Goal: Information Seeking & Learning: Learn about a topic

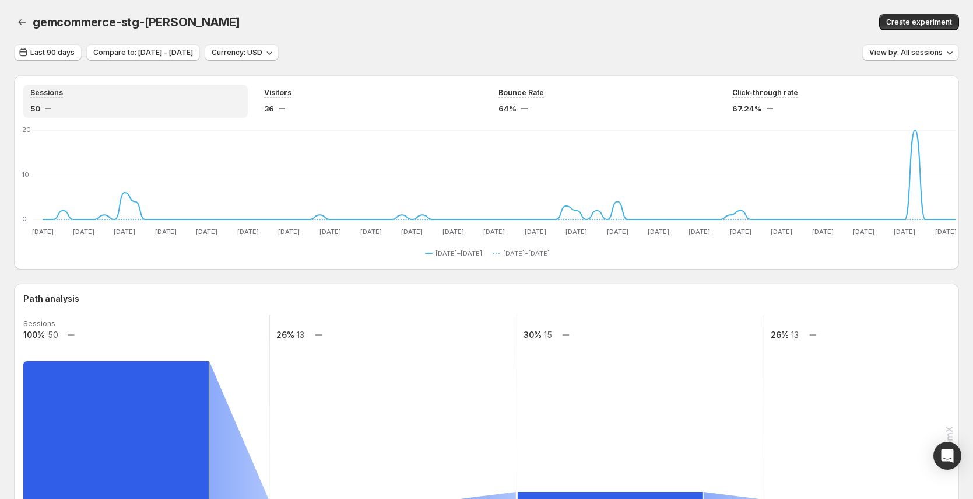
click at [715, 24] on div "Create experiment" at bounding box center [762, 22] width 395 height 16
click at [748, 41] on div "gemcommerce-stg-[PERSON_NAME]. This page is ready gemcommerce-stg-[PERSON_NAME]…" at bounding box center [486, 22] width 945 height 44
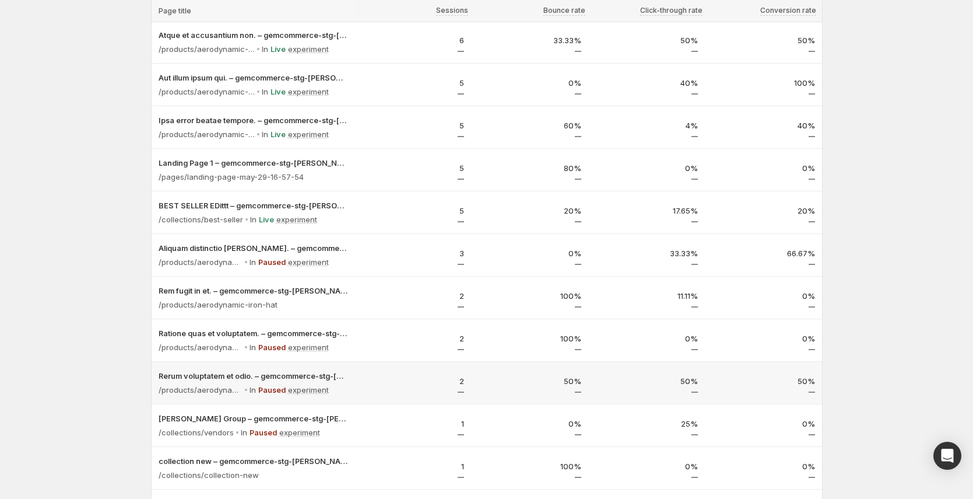
scroll to position [3, 0]
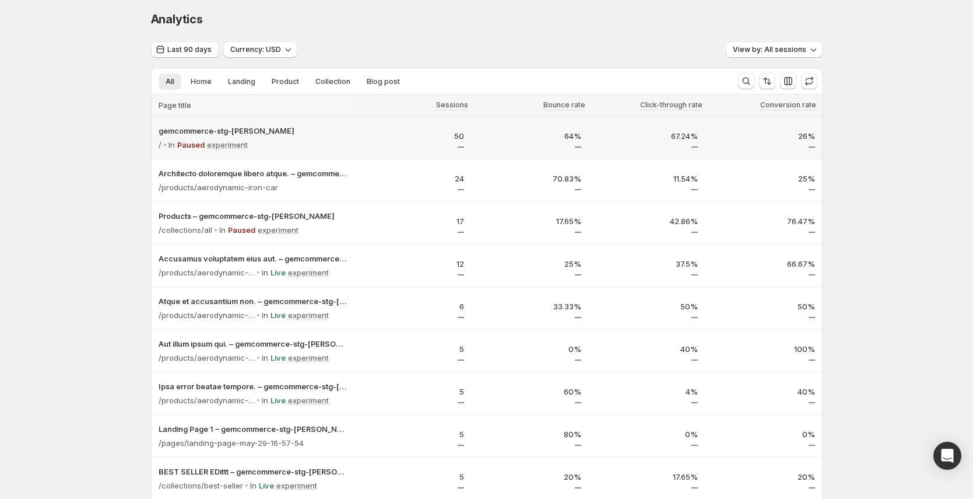
click at [376, 131] on p "50" at bounding box center [413, 136] width 103 height 12
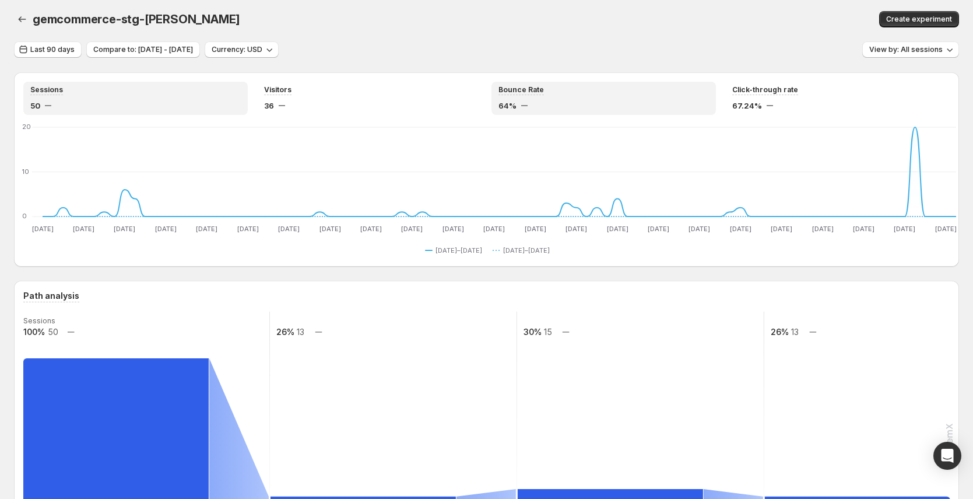
click at [586, 94] on div "Bounce Rate" at bounding box center [604, 90] width 211 height 10
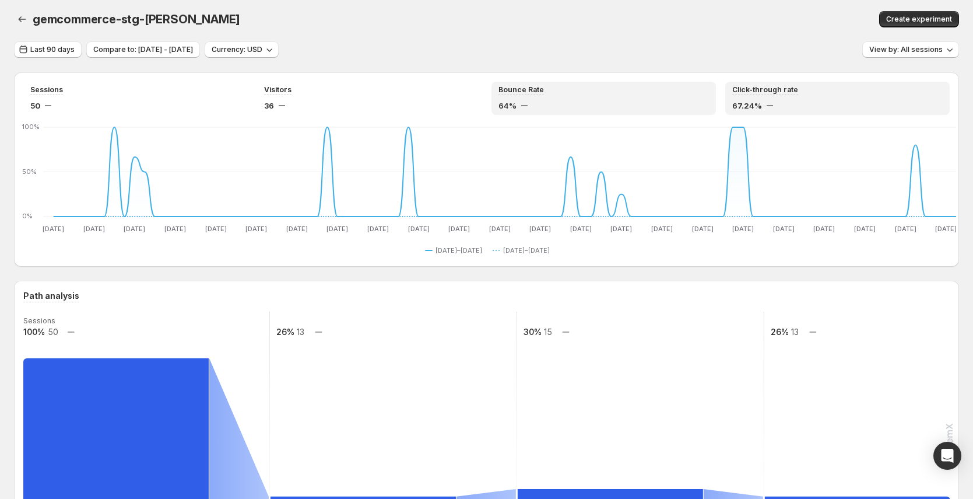
click at [835, 104] on div "67.24%" at bounding box center [838, 106] width 211 height 12
click at [650, 103] on div "64%" at bounding box center [604, 106] width 211 height 12
click at [847, 108] on div "67.24%" at bounding box center [838, 106] width 211 height 12
click at [644, 106] on div "64%" at bounding box center [604, 106] width 211 height 12
drag, startPoint x: 842, startPoint y: 112, endPoint x: 835, endPoint y: 111, distance: 7.6
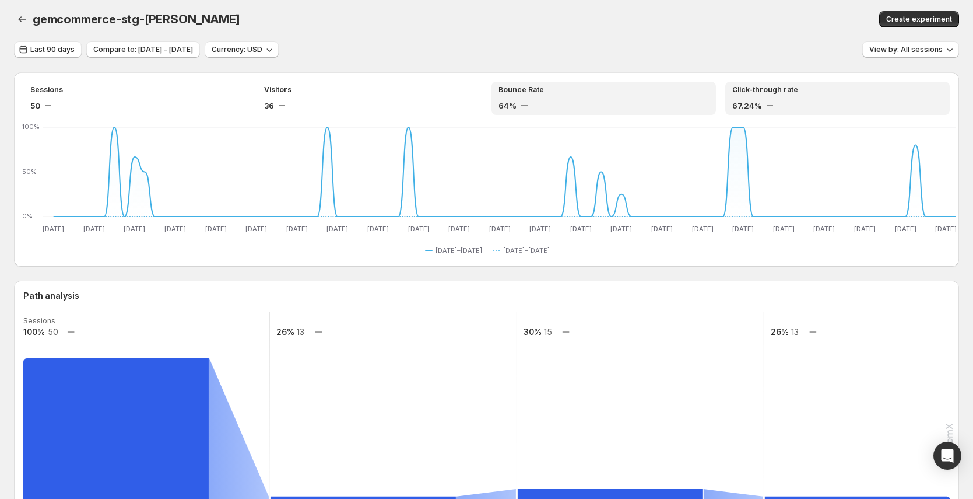
click at [842, 112] on div "Click-through rate 67.24%" at bounding box center [838, 98] width 225 height 33
click at [644, 106] on div "64%" at bounding box center [604, 106] width 211 height 12
click at [857, 111] on div "67.24%" at bounding box center [838, 106] width 211 height 12
click at [667, 100] on div "64%" at bounding box center [604, 106] width 211 height 12
click at [865, 101] on div "67.24%" at bounding box center [838, 106] width 211 height 12
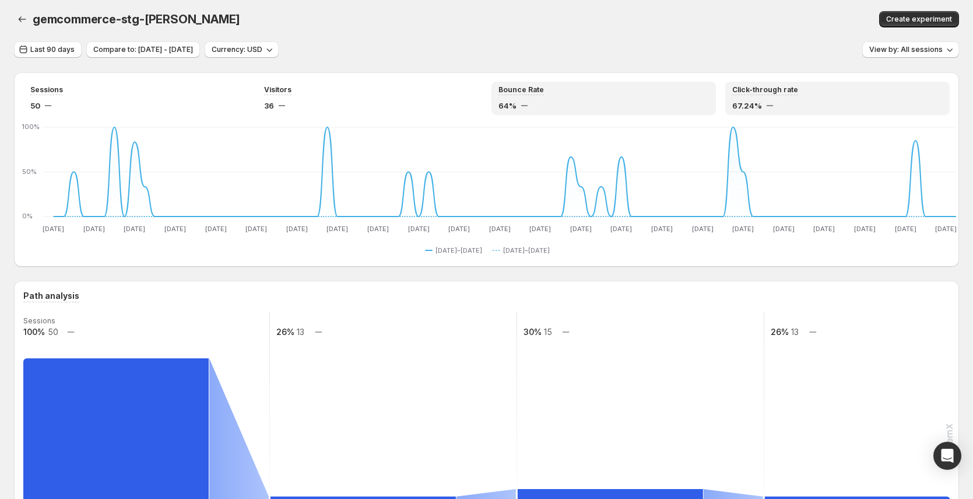
click at [668, 94] on div "Bounce Rate" at bounding box center [604, 90] width 211 height 10
click at [824, 92] on div "Click-through rate" at bounding box center [838, 90] width 211 height 10
click at [614, 102] on div "64%" at bounding box center [604, 106] width 211 height 12
click at [776, 110] on div "67.24%" at bounding box center [838, 106] width 211 height 12
click at [645, 101] on div "64%" at bounding box center [604, 106] width 211 height 12
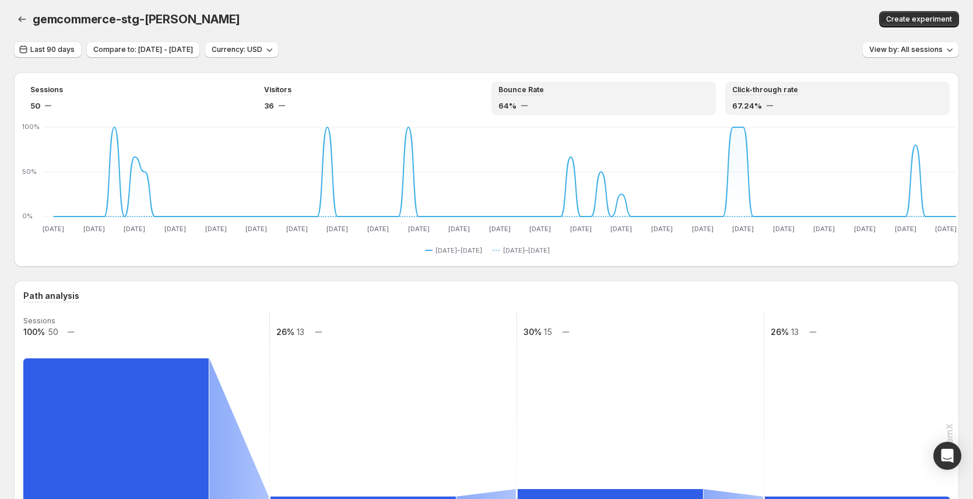
click at [766, 111] on div "67.24%" at bounding box center [838, 106] width 211 height 12
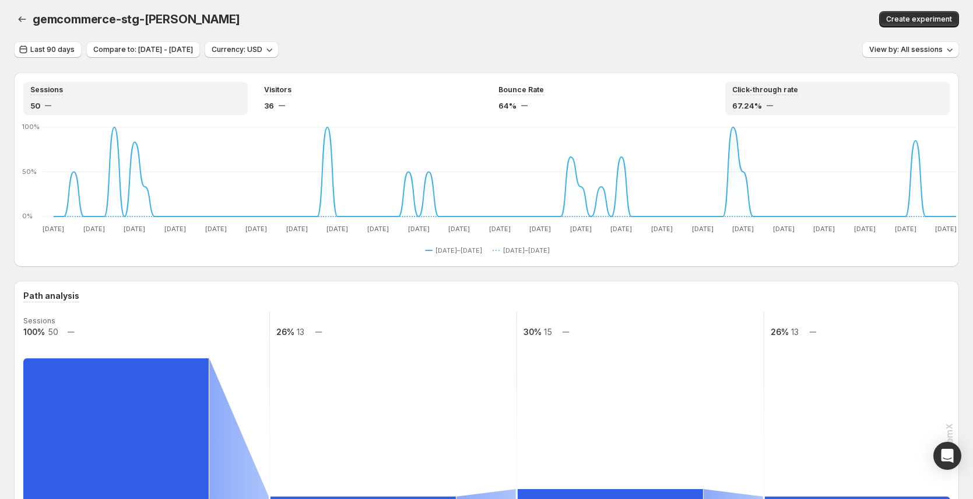
click at [114, 101] on div "50" at bounding box center [135, 106] width 211 height 12
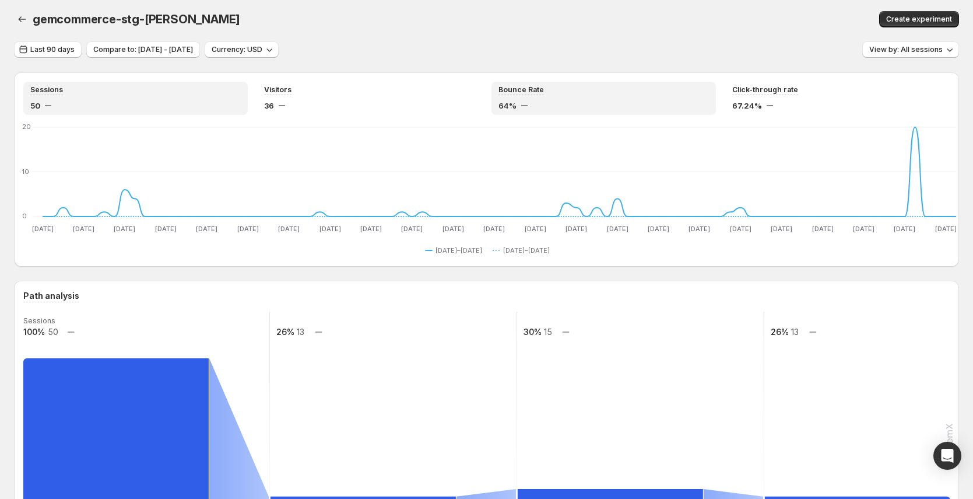
click at [614, 110] on div "64%" at bounding box center [604, 106] width 211 height 12
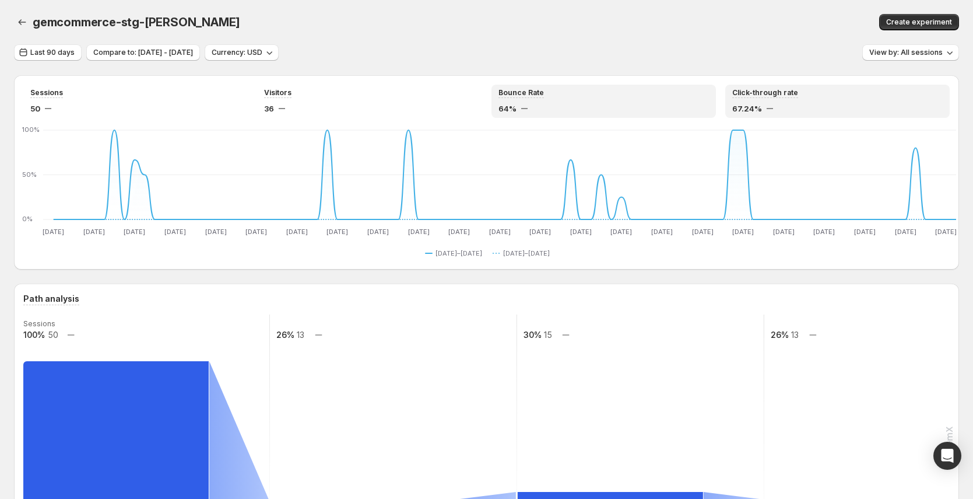
click at [762, 103] on span "67.24%" at bounding box center [748, 109] width 30 height 12
